Goal: Use online tool/utility: Utilize a website feature to perform a specific function

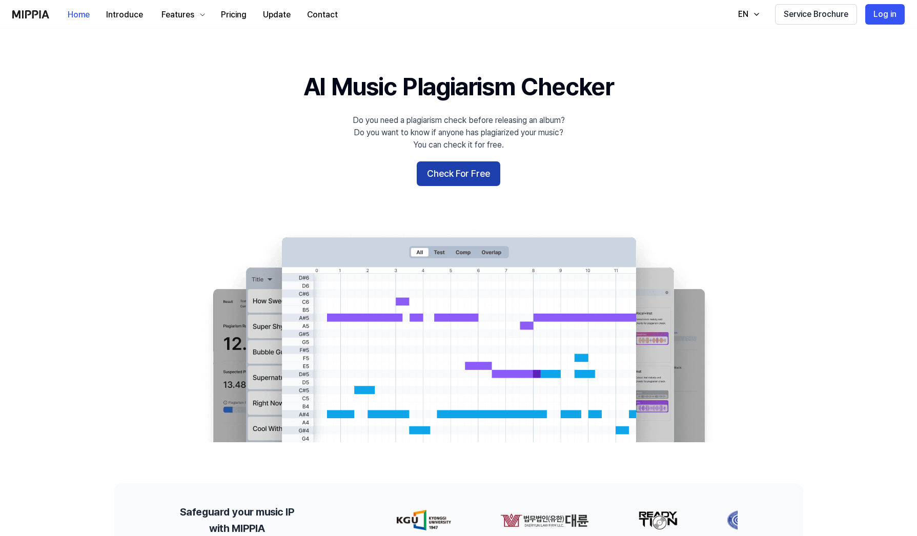
click at [443, 171] on button "Check For Free" at bounding box center [459, 174] width 84 height 25
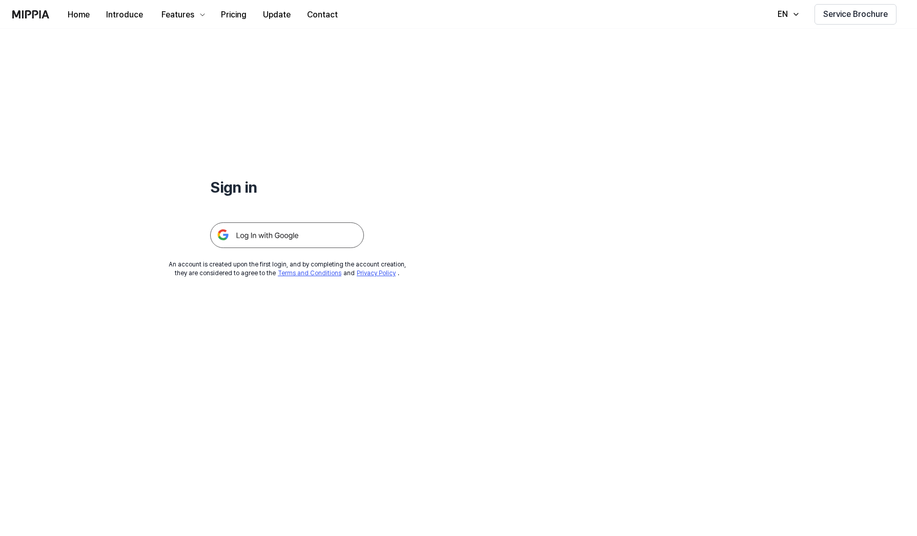
click at [309, 235] on img at bounding box center [287, 236] width 154 height 26
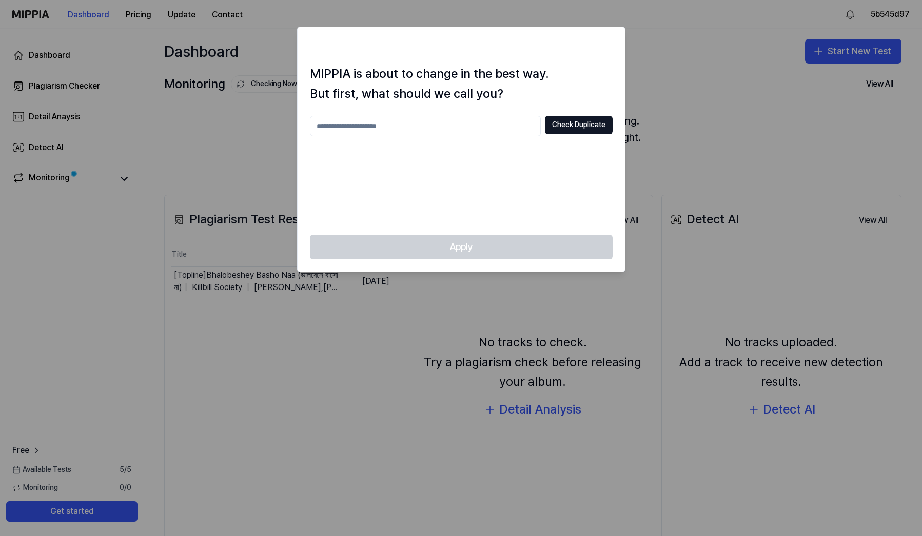
click at [421, 129] on input "text" at bounding box center [425, 126] width 231 height 21
type input "**********"
click at [576, 120] on button "Check Duplicate" at bounding box center [579, 125] width 68 height 18
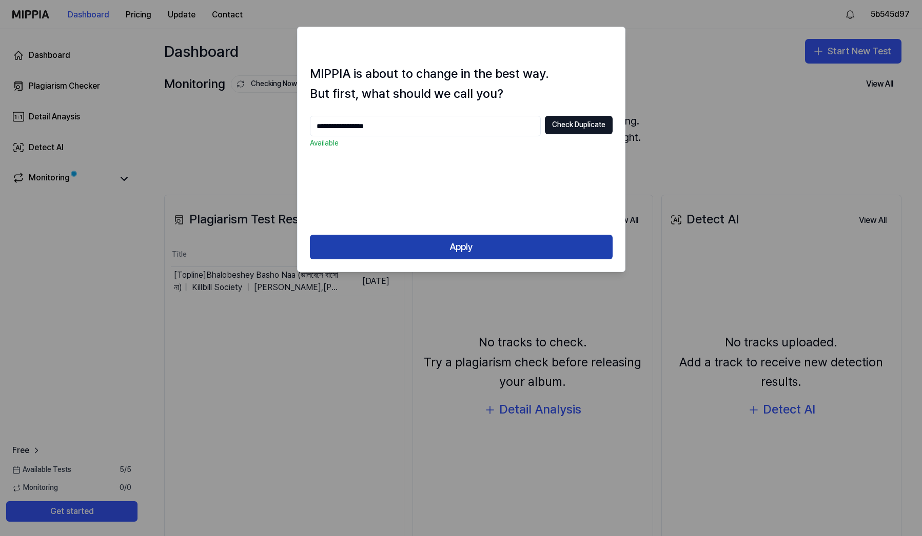
click at [457, 242] on button "Apply" at bounding box center [461, 247] width 303 height 25
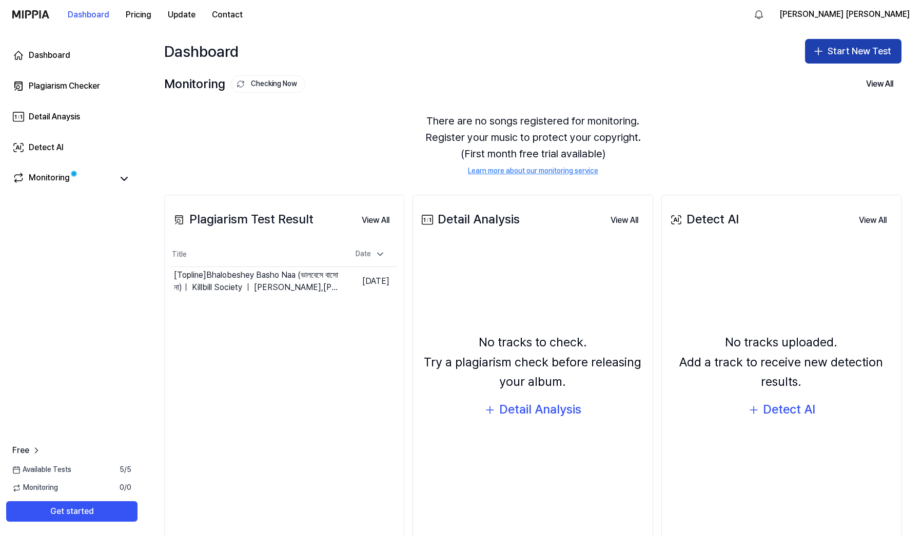
click at [869, 46] on button "Start New Test" at bounding box center [853, 51] width 96 height 25
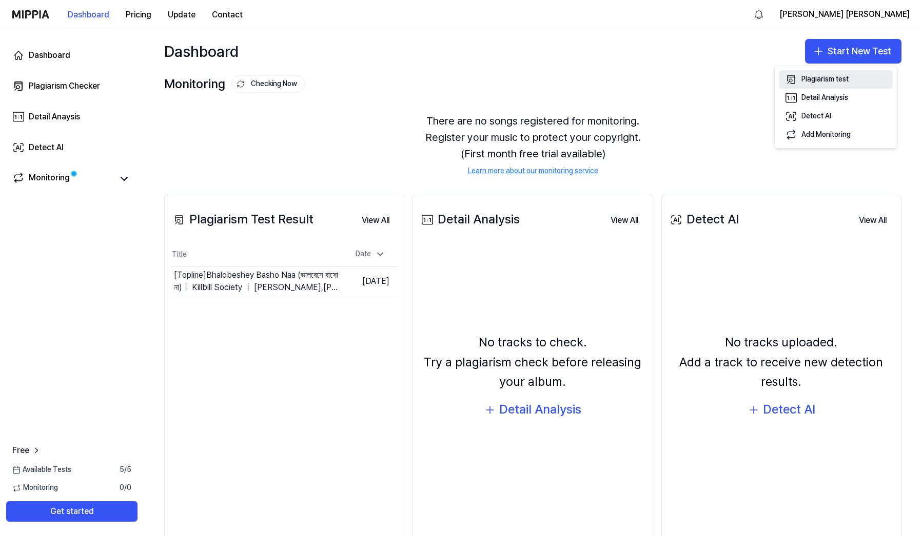
click at [840, 77] on div "Plagiarism test" at bounding box center [824, 79] width 47 height 10
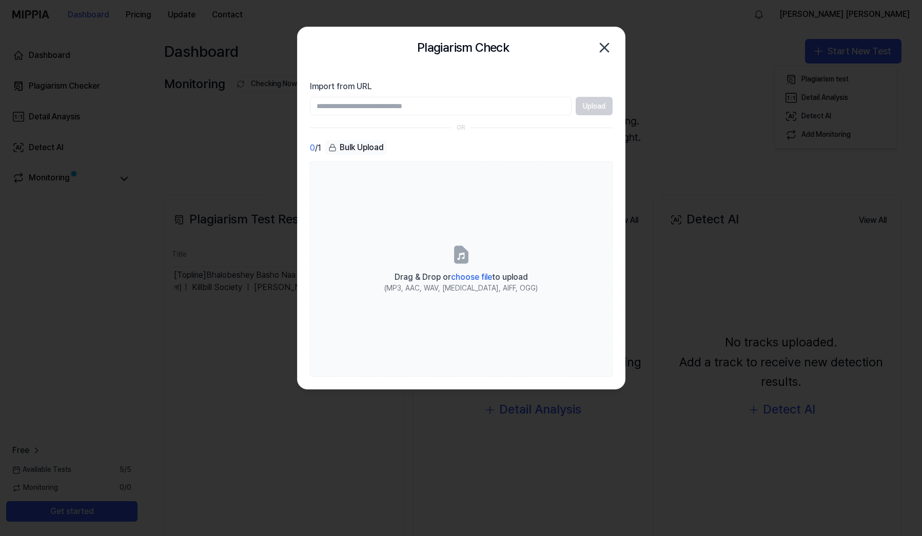
paste input "**********"
type input "**********"
click at [592, 112] on button "Upload" at bounding box center [593, 106] width 37 height 18
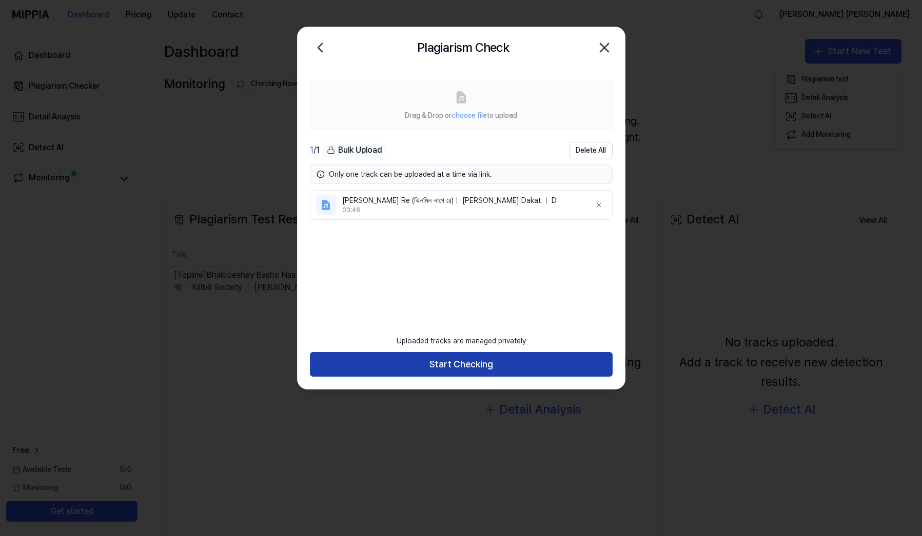
click at [512, 373] on button "Start Checking" at bounding box center [461, 364] width 303 height 25
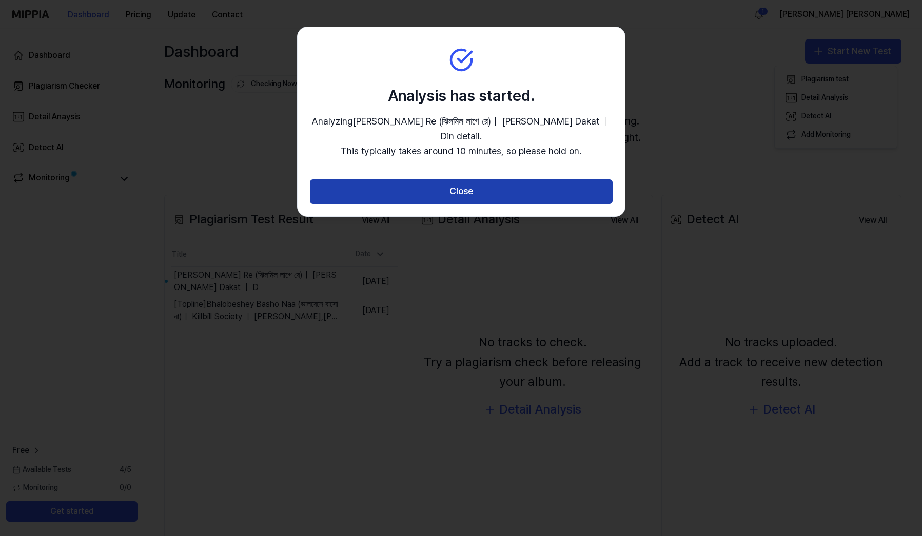
click at [449, 179] on button "Close" at bounding box center [461, 191] width 303 height 25
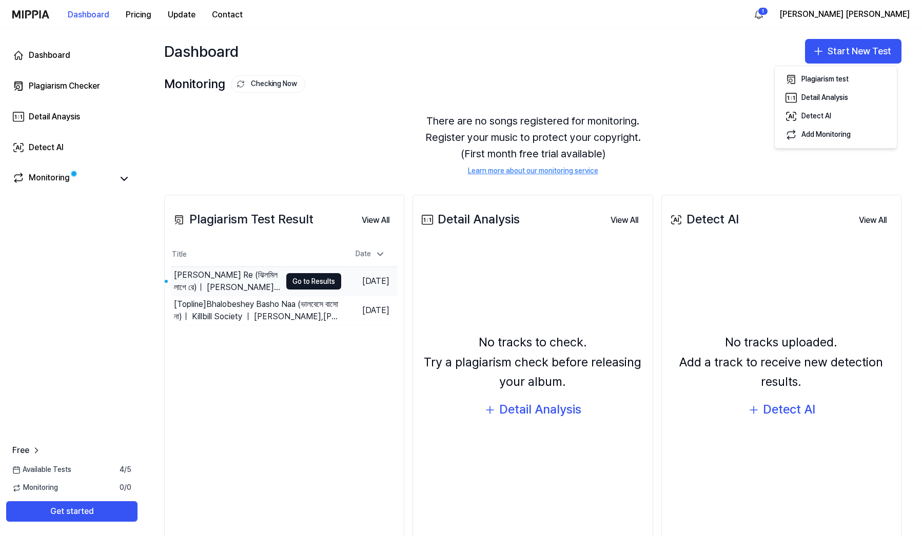
click at [259, 285] on div "Jhilmil Laage Re (ঝিলমিল লাগে রে)｜ Raghu Dakat ｜ D" at bounding box center [227, 281] width 107 height 25
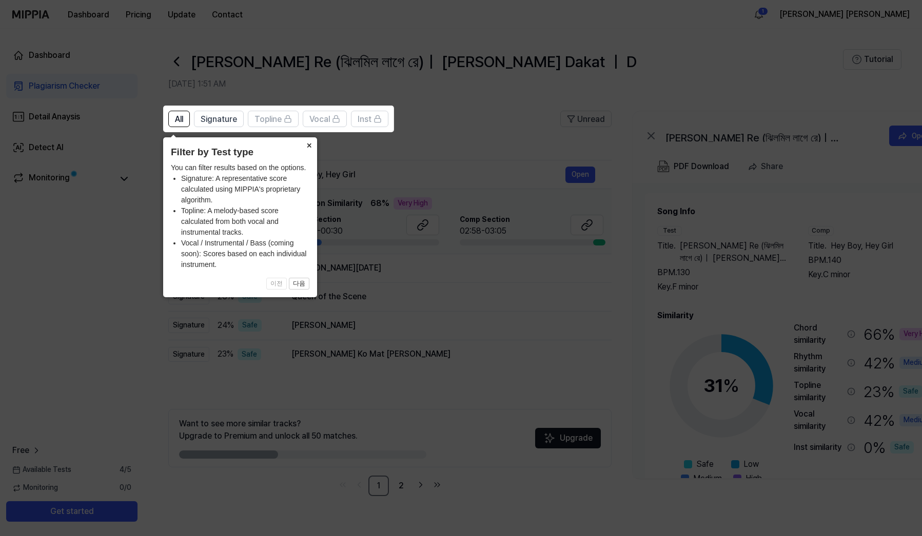
click at [312, 147] on button "×" at bounding box center [309, 144] width 16 height 14
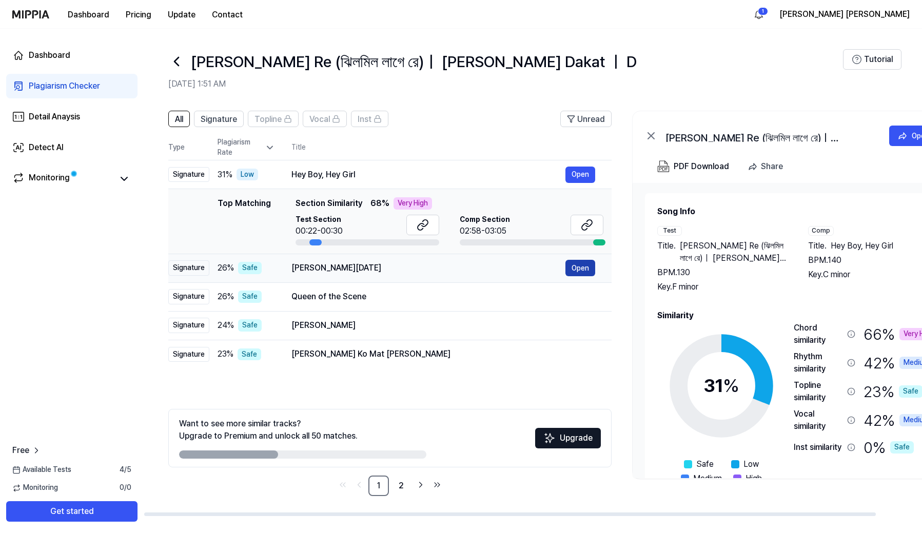
click at [587, 268] on button "Open" at bounding box center [580, 268] width 30 height 16
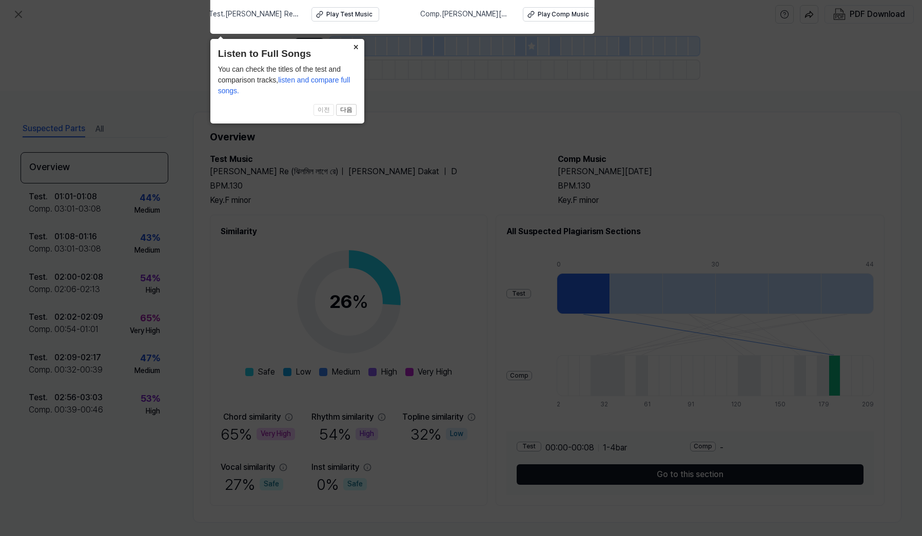
click at [352, 44] on button "×" at bounding box center [356, 46] width 16 height 14
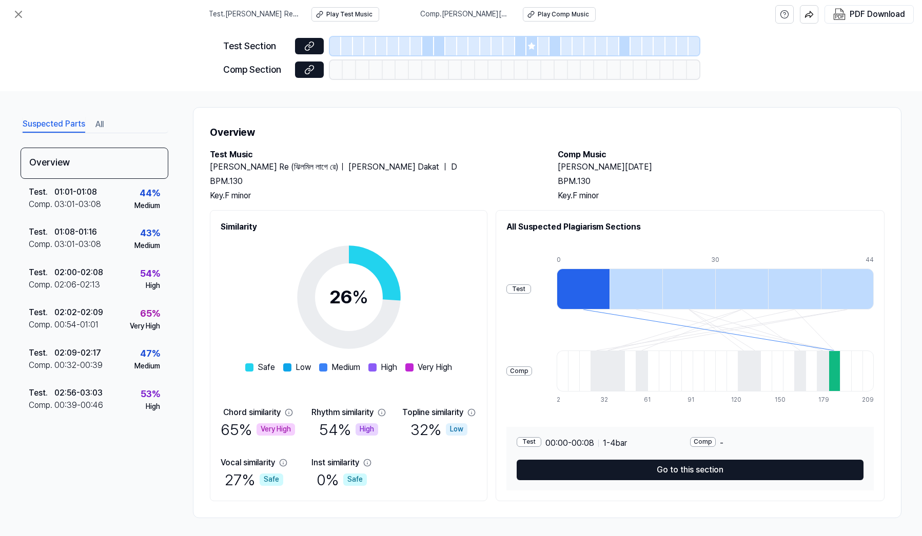
scroll to position [7, 0]
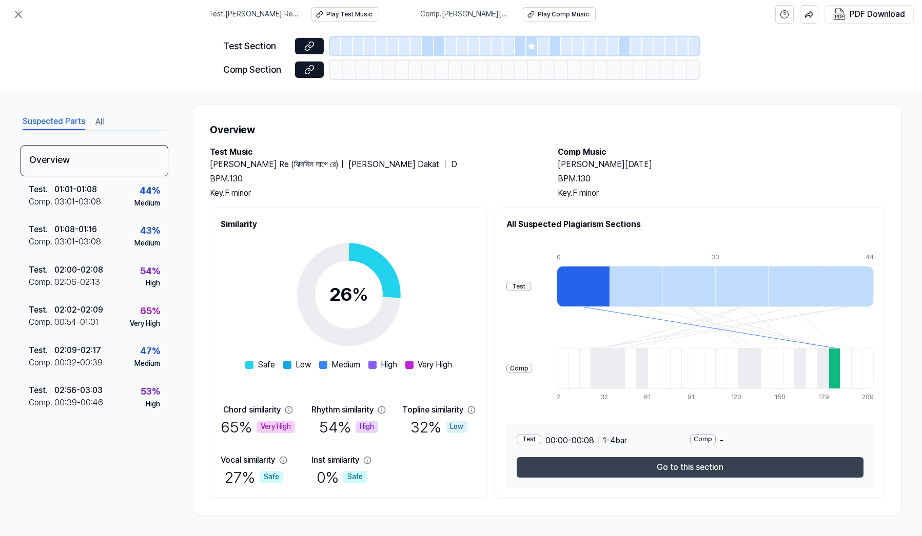
click at [695, 467] on button "Go to this section" at bounding box center [689, 467] width 347 height 21
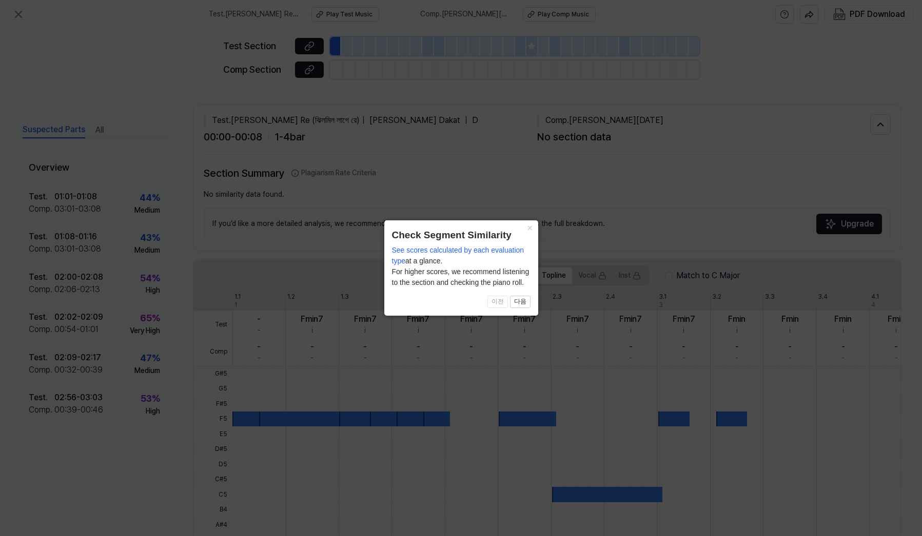
scroll to position [0, 0]
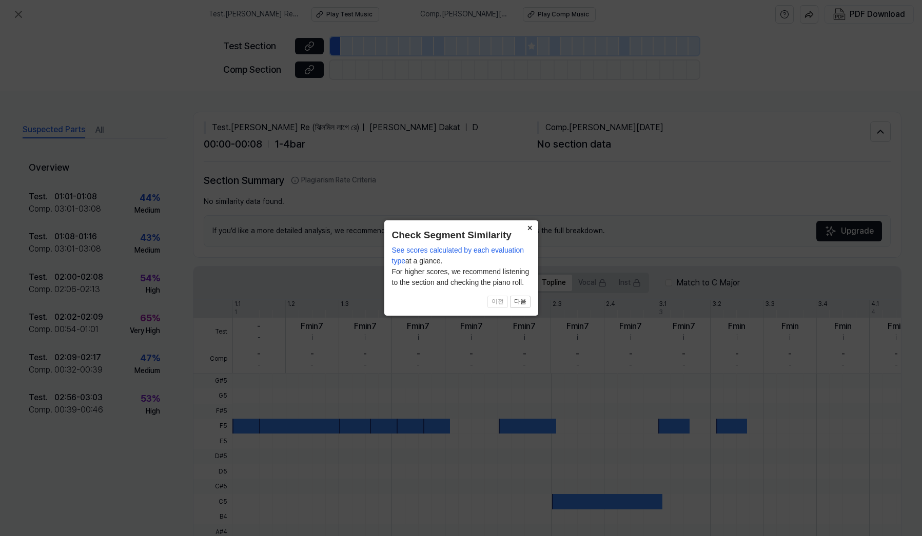
click at [527, 227] on button "×" at bounding box center [530, 228] width 16 height 14
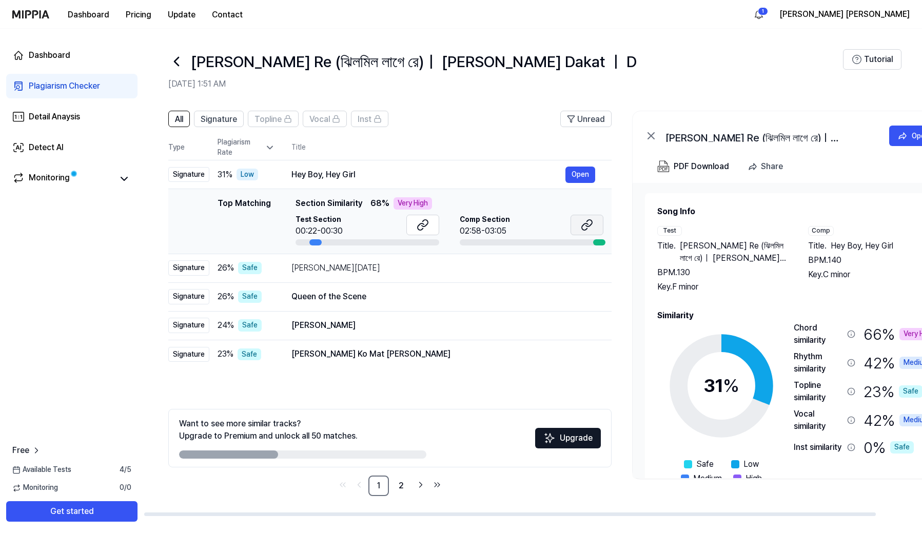
click at [587, 225] on icon at bounding box center [587, 225] width 12 height 12
drag, startPoint x: 286, startPoint y: 271, endPoint x: 369, endPoint y: 271, distance: 83.1
click at [369, 271] on td "Raur Kaniya Raja Ji Open" at bounding box center [443, 268] width 336 height 29
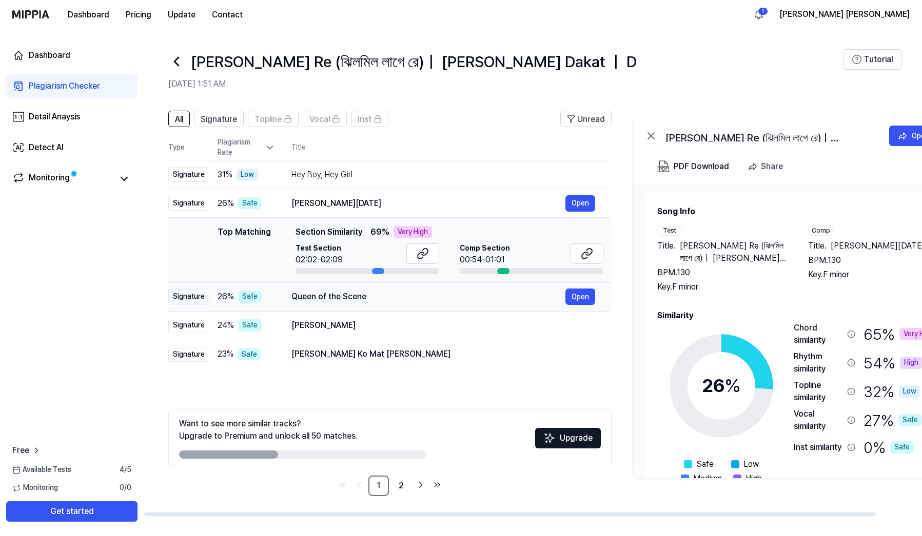
drag, startPoint x: 293, startPoint y: 299, endPoint x: 395, endPoint y: 300, distance: 102.1
click at [395, 300] on div "Queen of the Scene" at bounding box center [428, 297] width 274 height 12
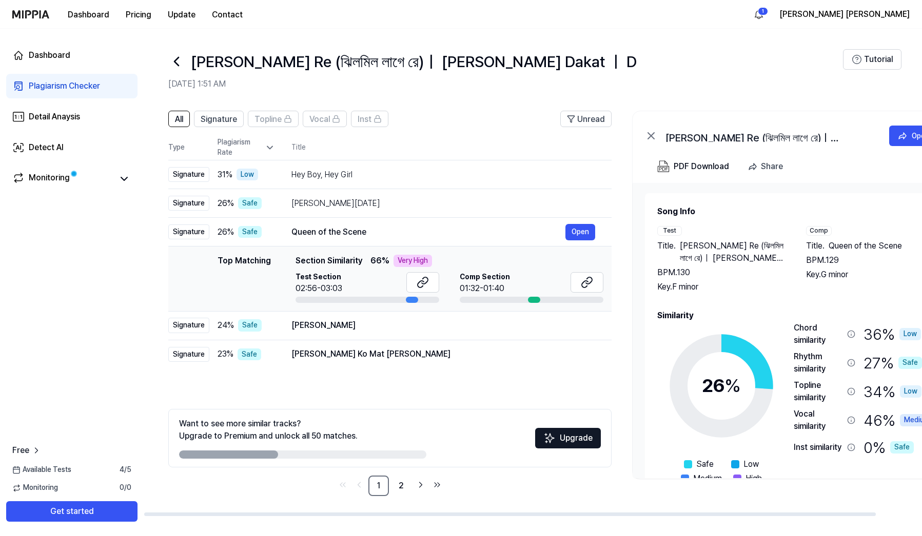
click at [268, 148] on icon at bounding box center [270, 148] width 10 height 10
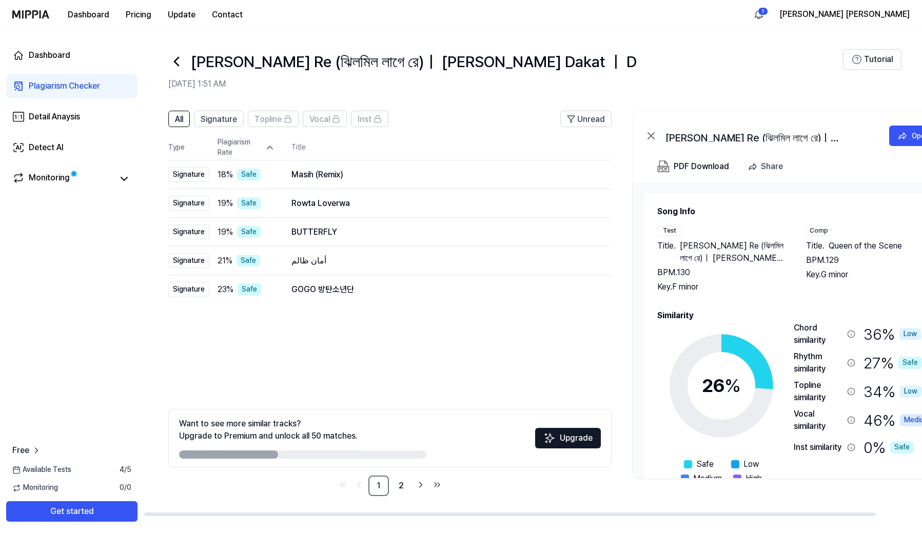
click at [268, 144] on icon at bounding box center [270, 148] width 10 height 10
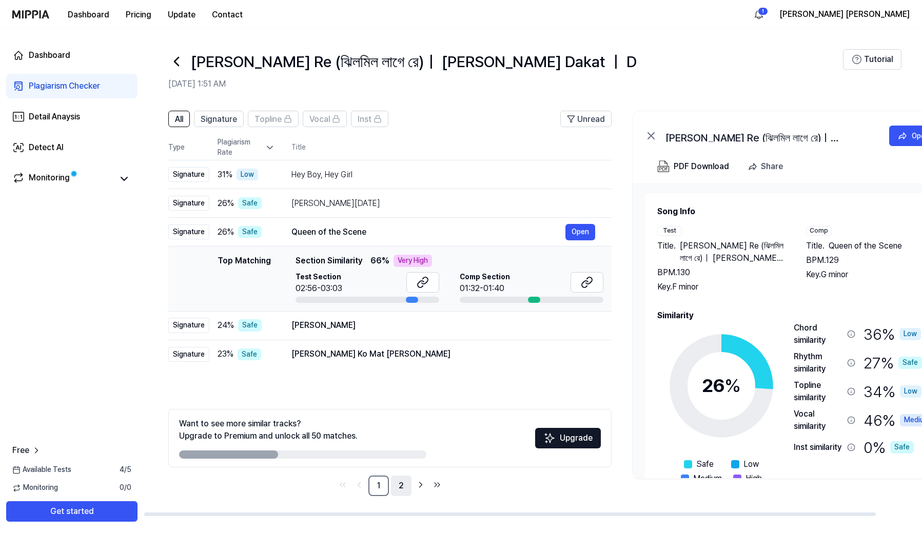
click at [407, 483] on link "2" at bounding box center [401, 486] width 21 height 21
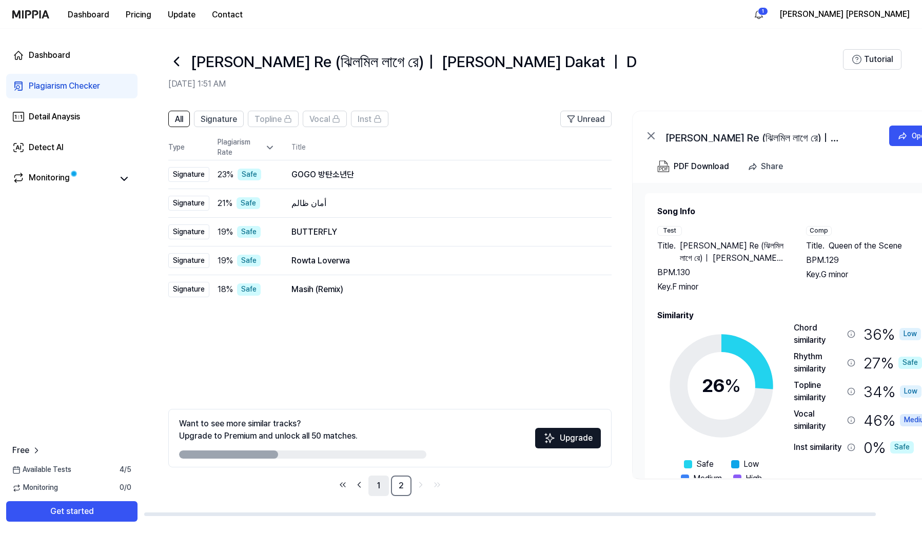
click at [377, 486] on link "1" at bounding box center [378, 486] width 21 height 21
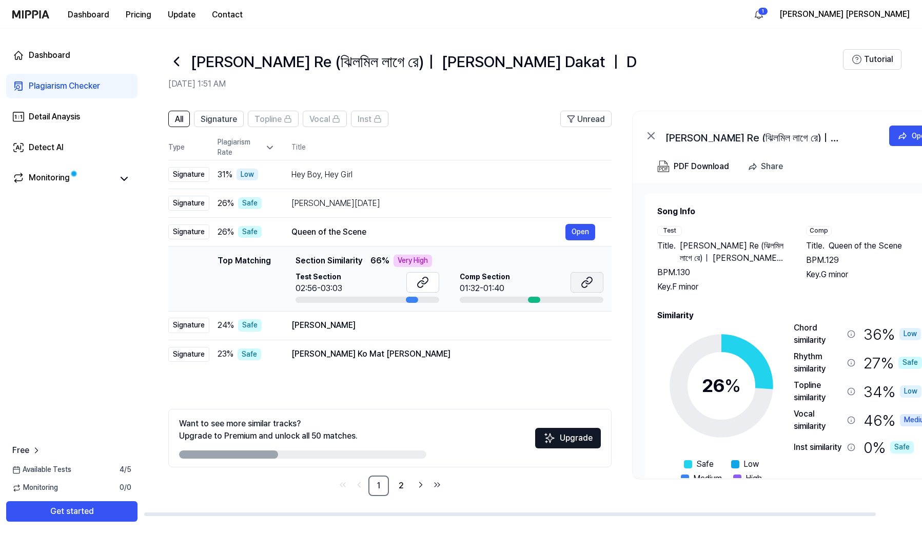
click at [582, 284] on icon at bounding box center [585, 284] width 6 height 7
click at [577, 327] on button "Open" at bounding box center [580, 325] width 30 height 16
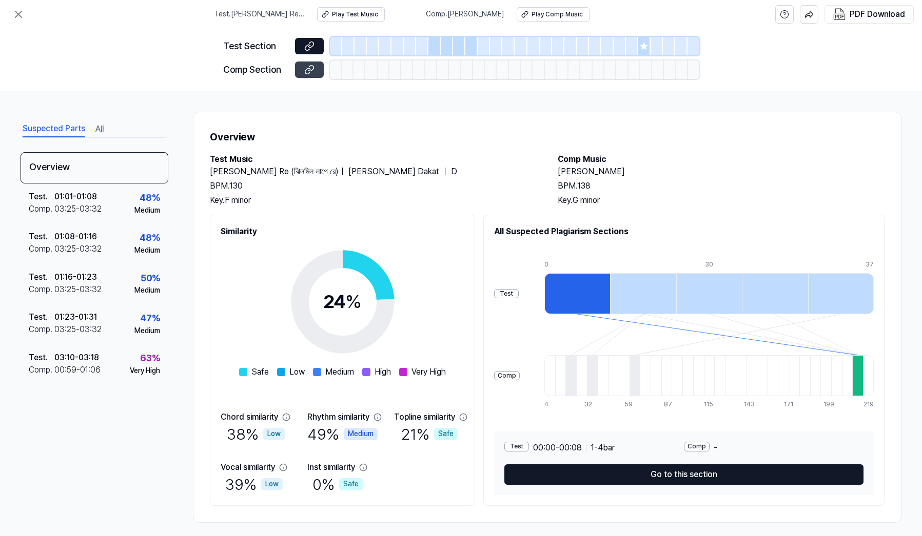
click at [311, 71] on icon at bounding box center [309, 70] width 10 height 10
